Goal: Find specific page/section: Find specific page/section

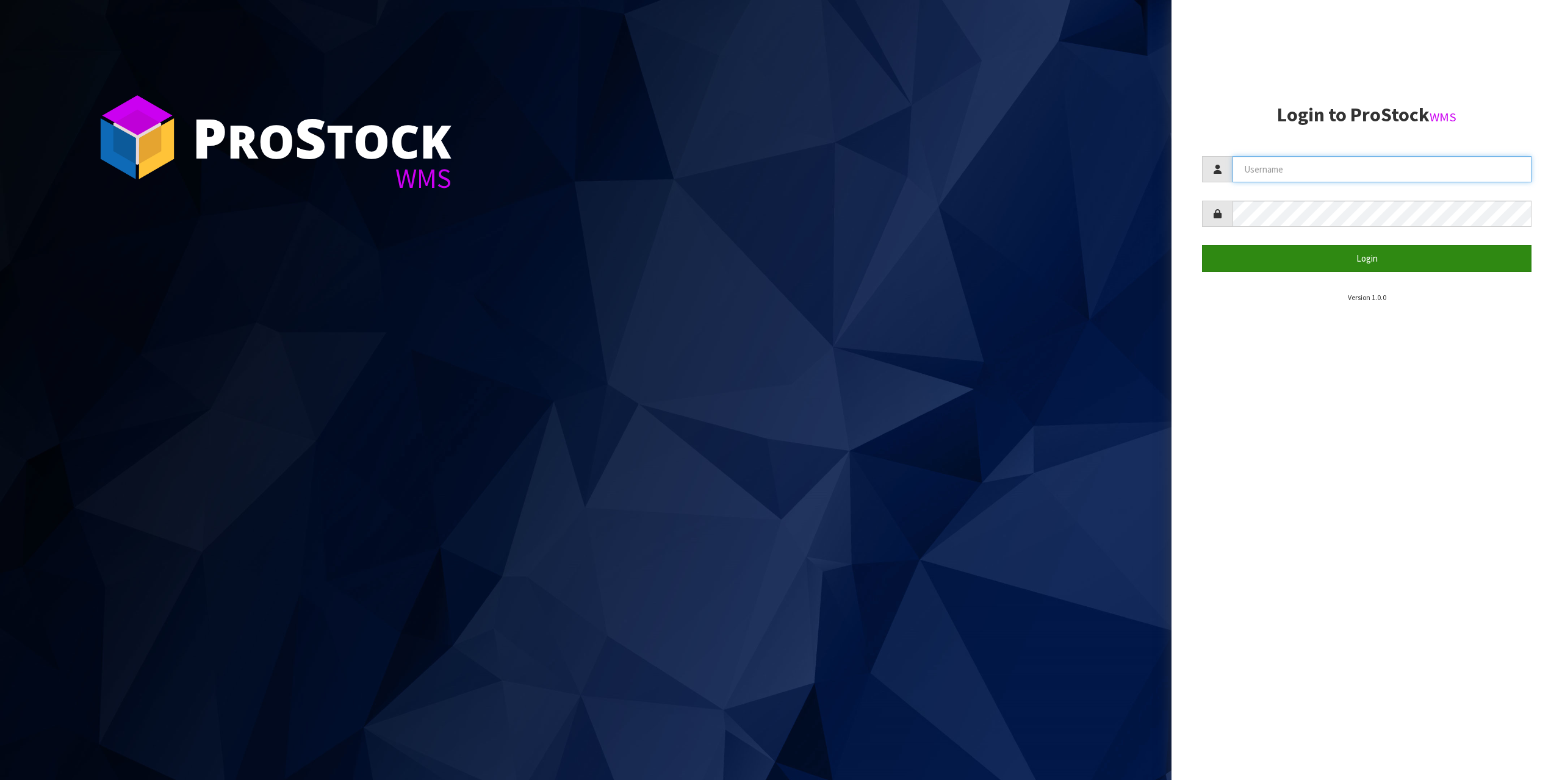
type input "info@vetexpress.co.nz"
click at [1331, 265] on button "Login" at bounding box center [1366, 258] width 329 height 26
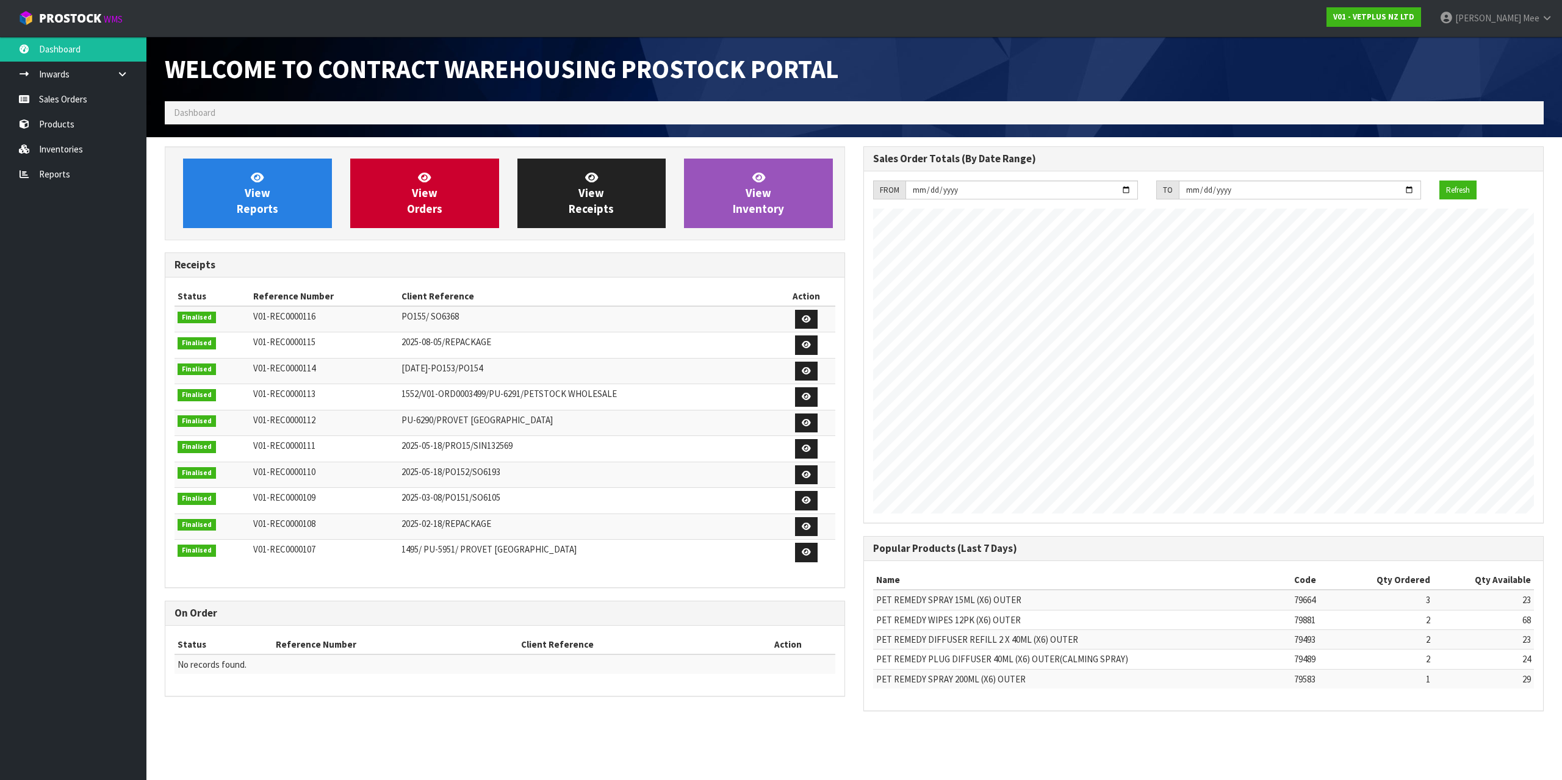
scroll to position [578, 699]
click at [82, 103] on link "Sales Orders" at bounding box center [73, 99] width 146 height 25
